Goal: Task Accomplishment & Management: Use online tool/utility

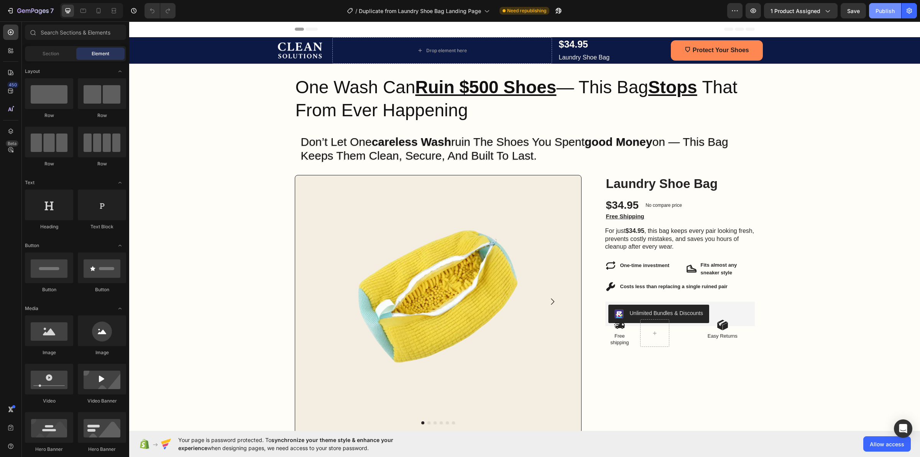
click at [883, 8] on div "Publish" at bounding box center [884, 11] width 19 height 8
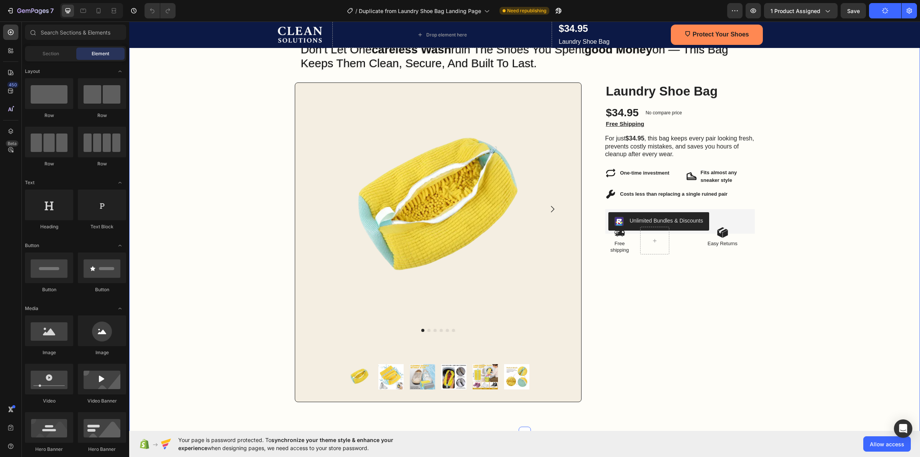
scroll to position [96, 0]
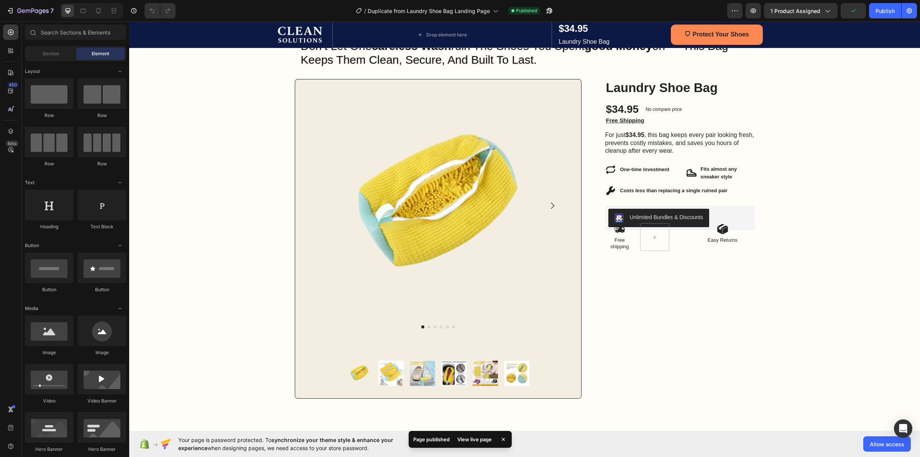
click at [476, 434] on div "View live page" at bounding box center [475, 439] width 44 height 11
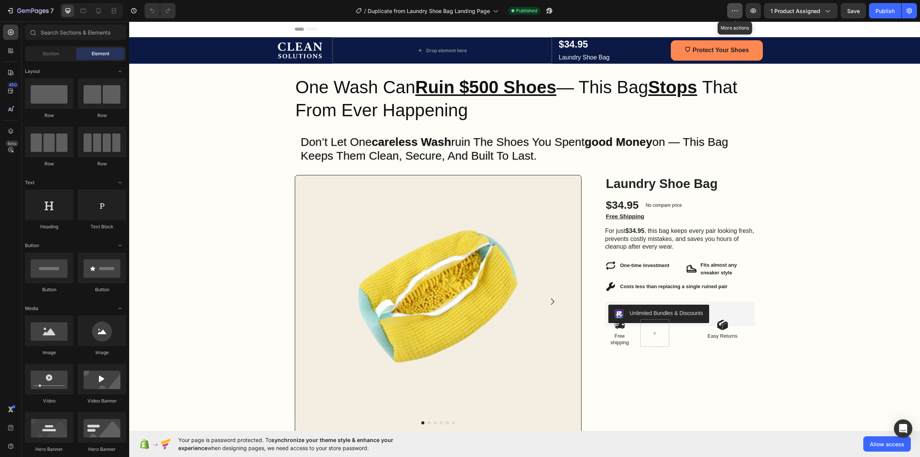
click at [740, 12] on button "button" at bounding box center [734, 10] width 15 height 15
